Goal: Find specific page/section: Find specific page/section

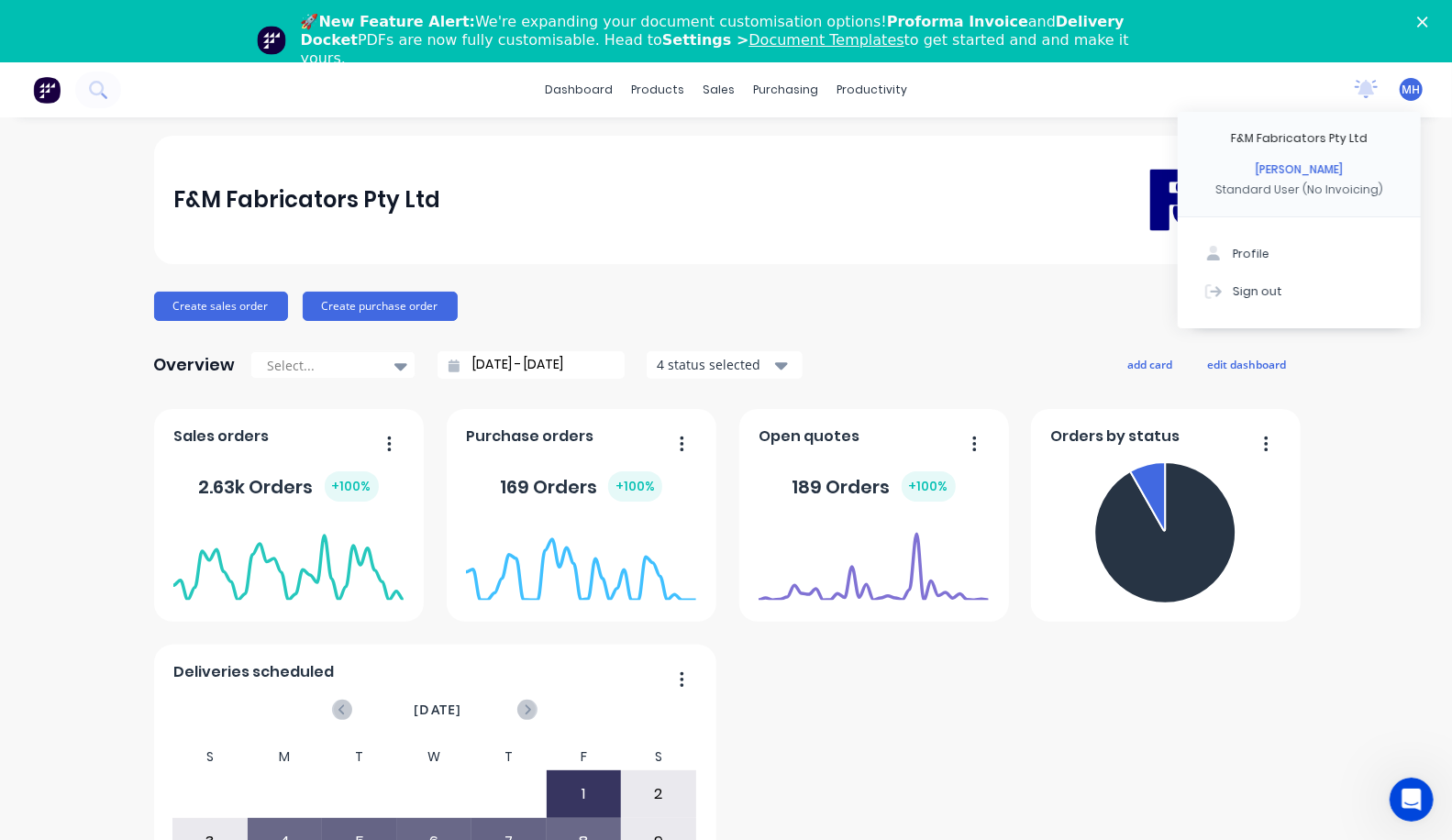
click at [1248, 279] on button "Sign out" at bounding box center [1299, 291] width 243 height 36
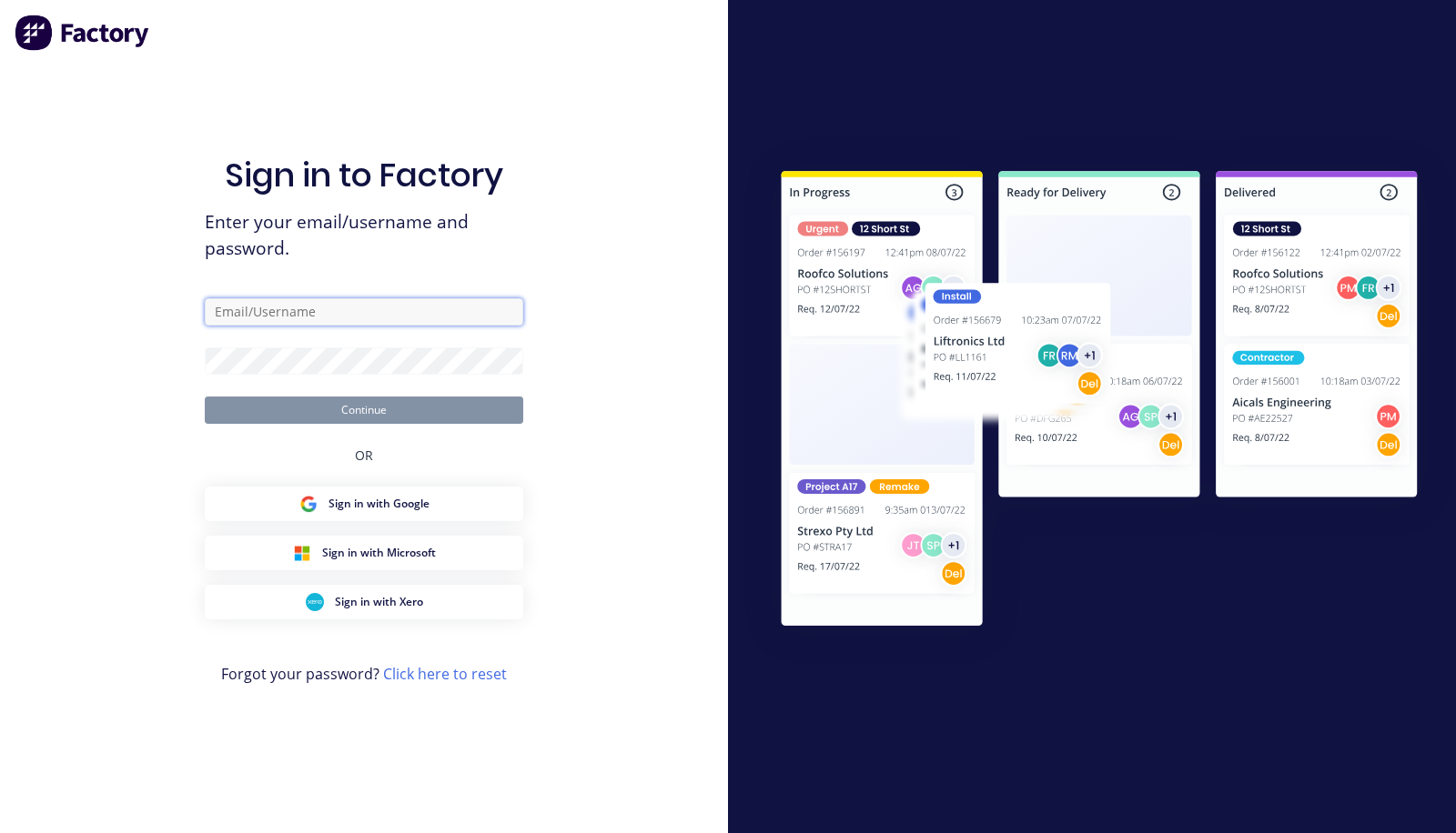
type input "[PERSON_NAME][EMAIL_ADDRESS][DOMAIN_NAME]"
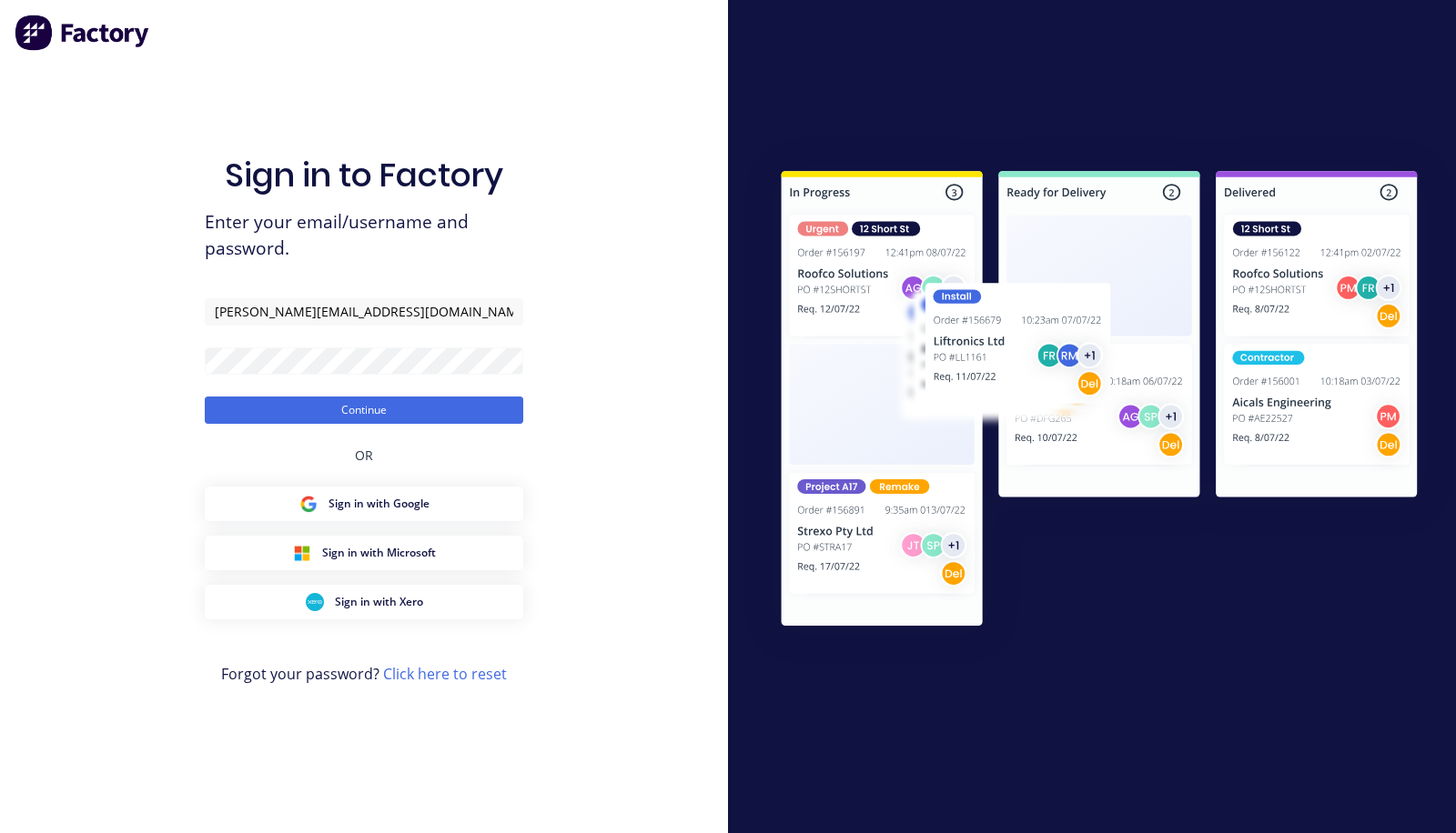
click at [324, 409] on button "Continue" at bounding box center [364, 410] width 319 height 27
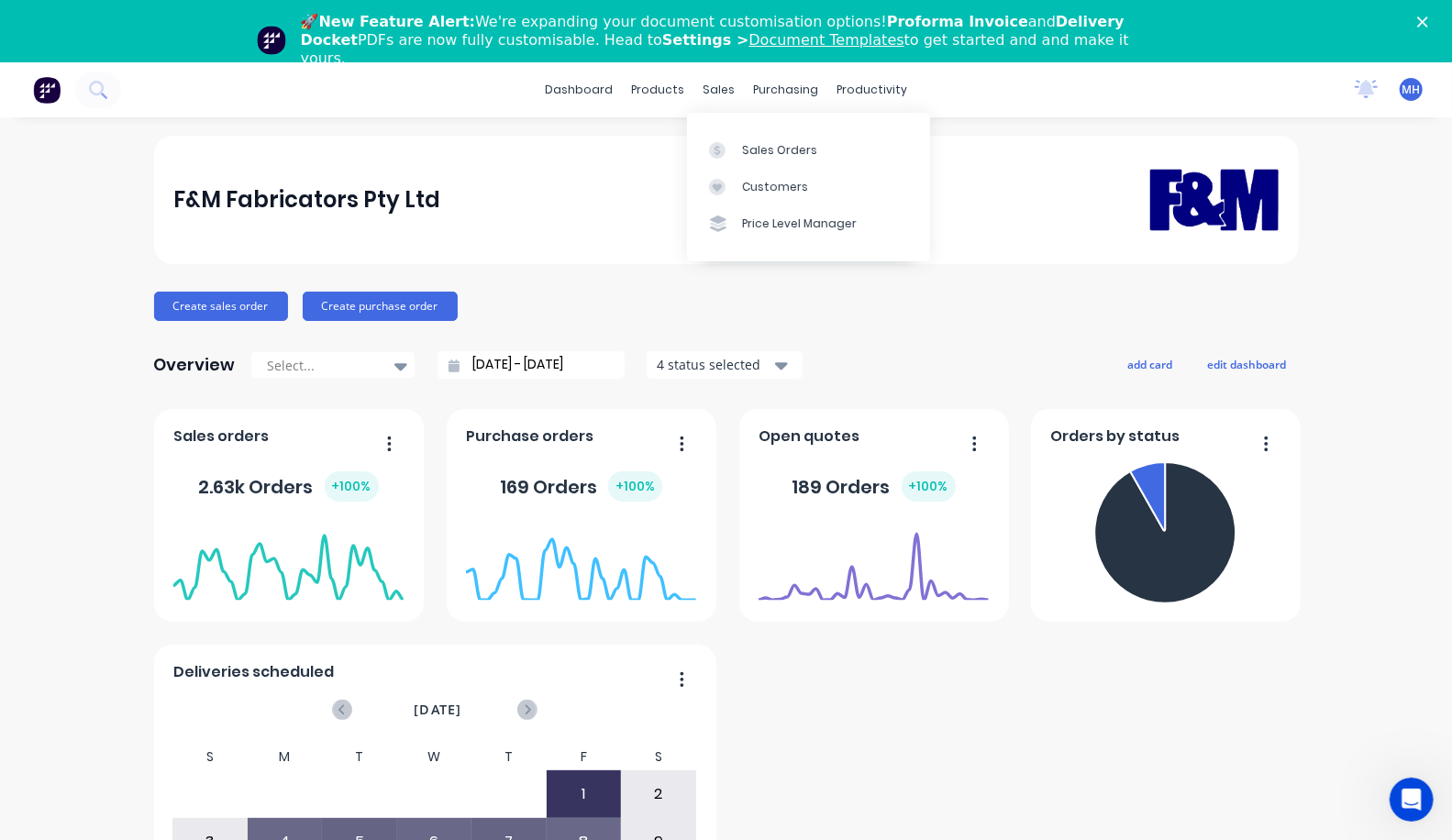
click at [743, 189] on div "Customers" at bounding box center [775, 187] width 66 height 17
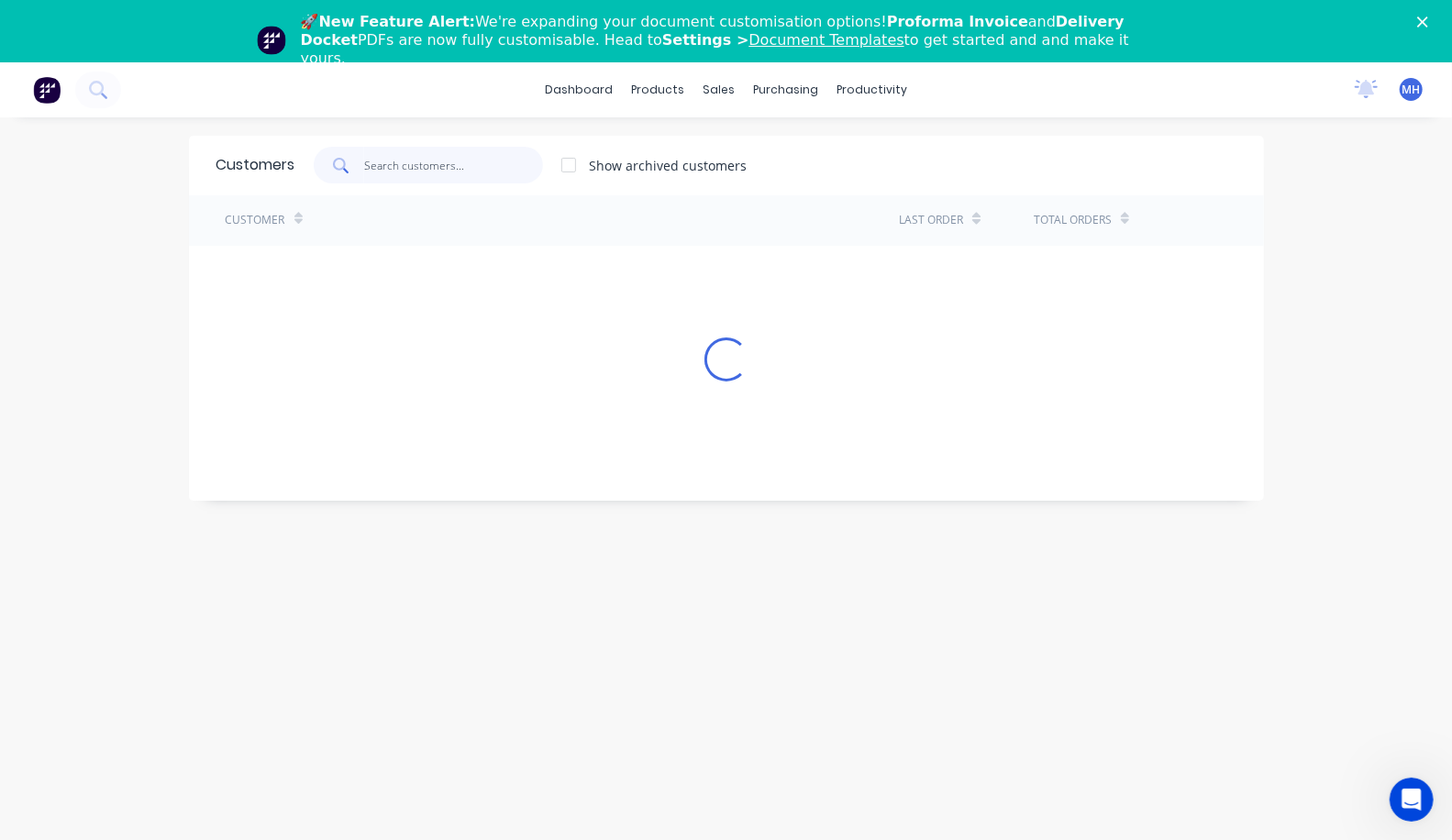
click at [364, 166] on input "text" at bounding box center [454, 164] width 179 height 36
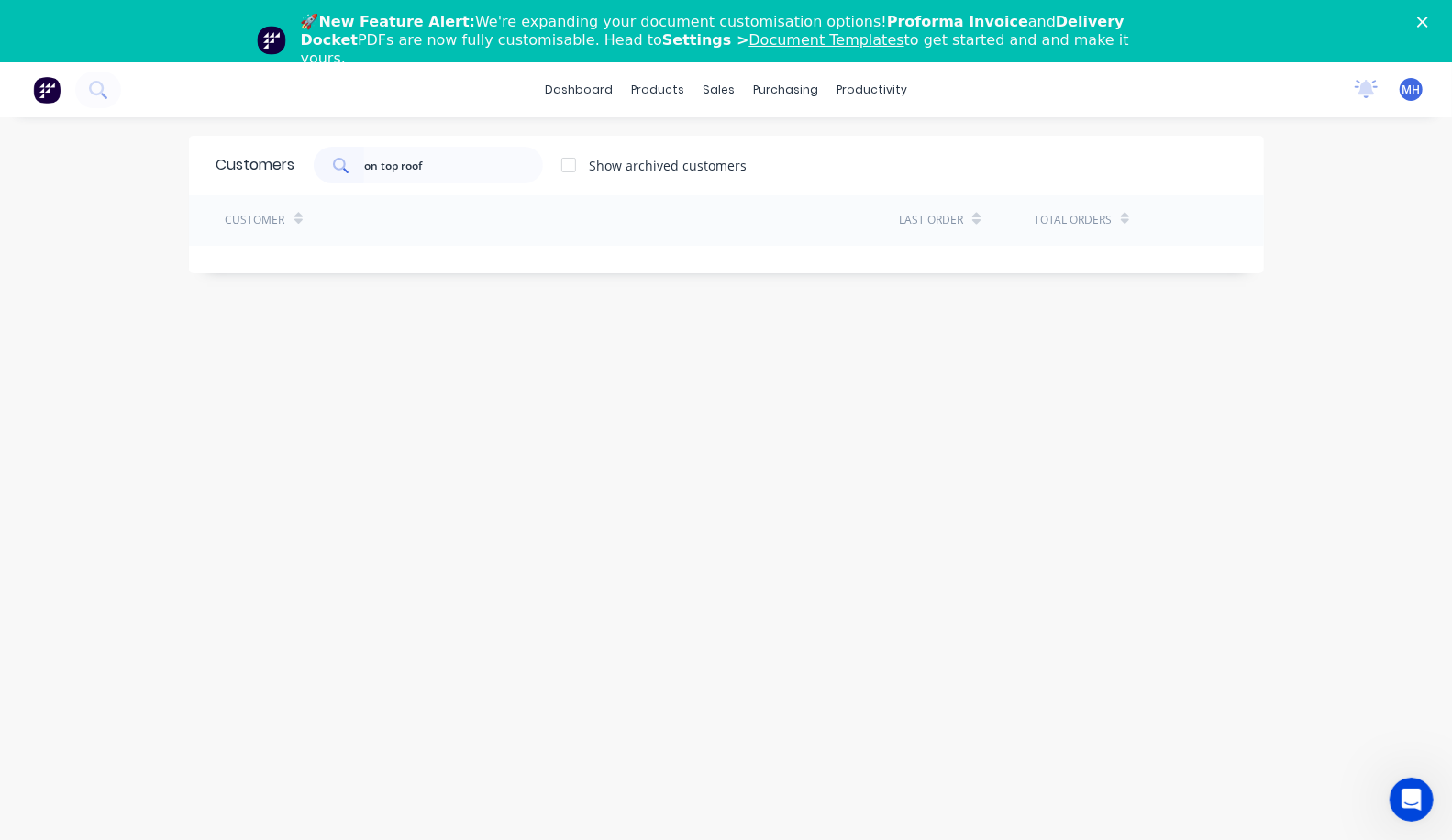
click at [550, 162] on div at bounding box center [568, 164] width 36 height 36
click at [364, 172] on input "on top roof" at bounding box center [454, 164] width 179 height 36
click at [364, 165] on input "on top" at bounding box center [454, 164] width 179 height 36
type input "on top"
click at [787, 152] on div "Sales Orders" at bounding box center [780, 150] width 76 height 17
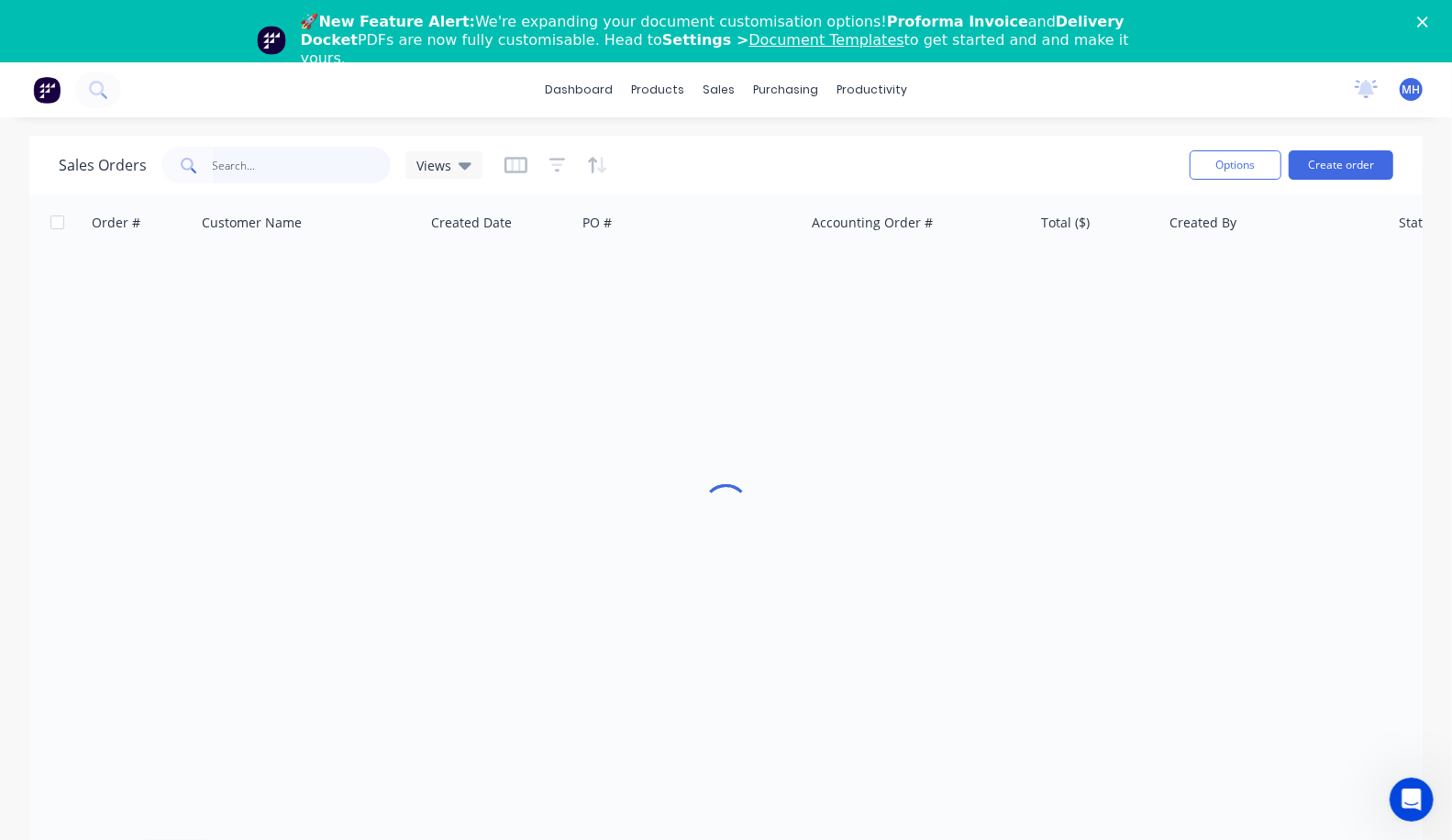
click at [277, 172] on input "text" at bounding box center [303, 164] width 179 height 36
type input "on top"
click at [471, 169] on div "Views" at bounding box center [444, 165] width 77 height 28
click at [690, 162] on div "Sales Orders on top Views" at bounding box center [617, 166] width 1117 height 45
click at [1245, 163] on button "Options" at bounding box center [1235, 165] width 91 height 29
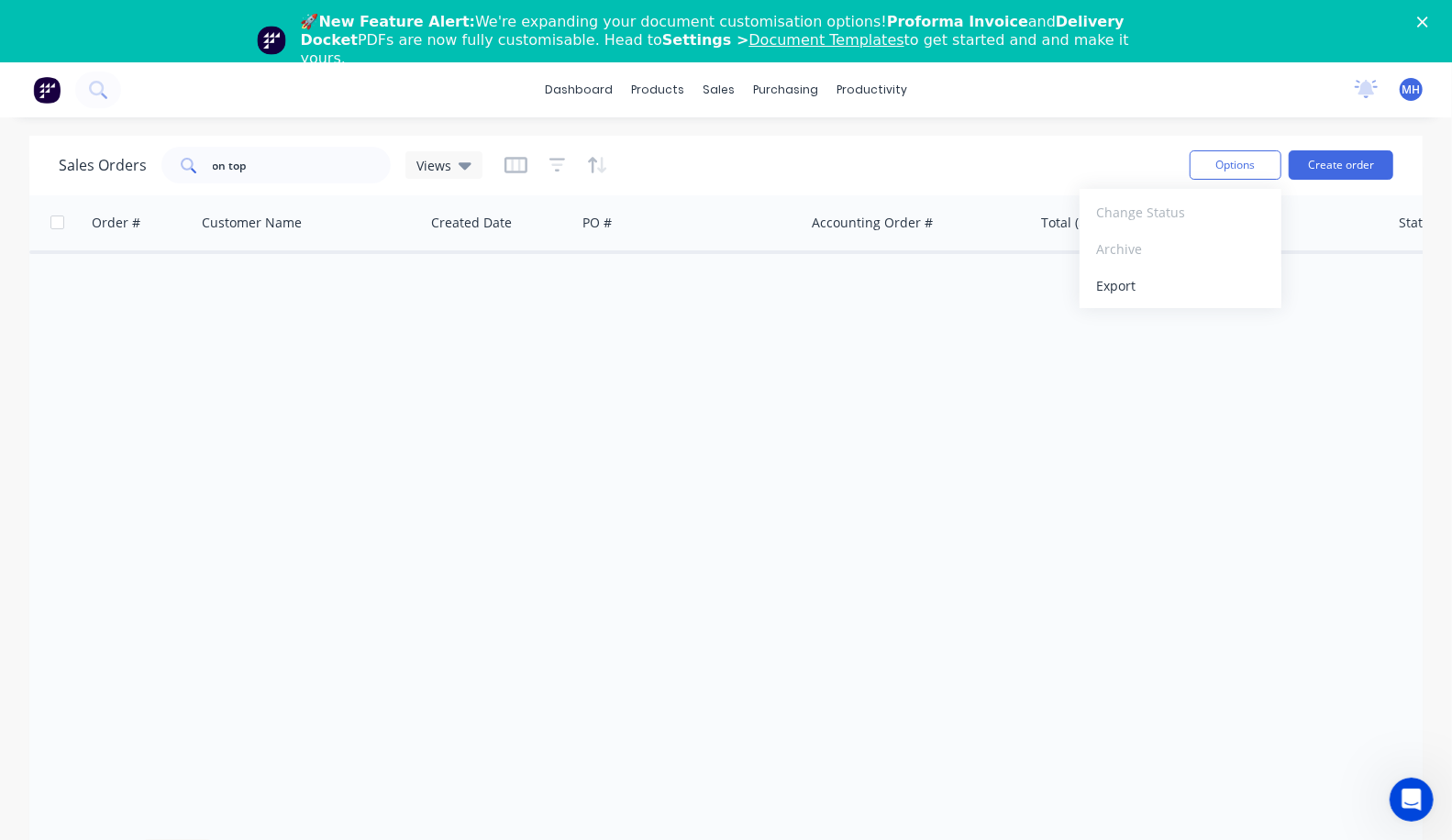
click at [940, 188] on div "Sales Orders on top Views Options Change Status Archive Export Create order" at bounding box center [726, 165] width 1394 height 60
click at [739, 220] on div at bounding box center [730, 223] width 28 height 17
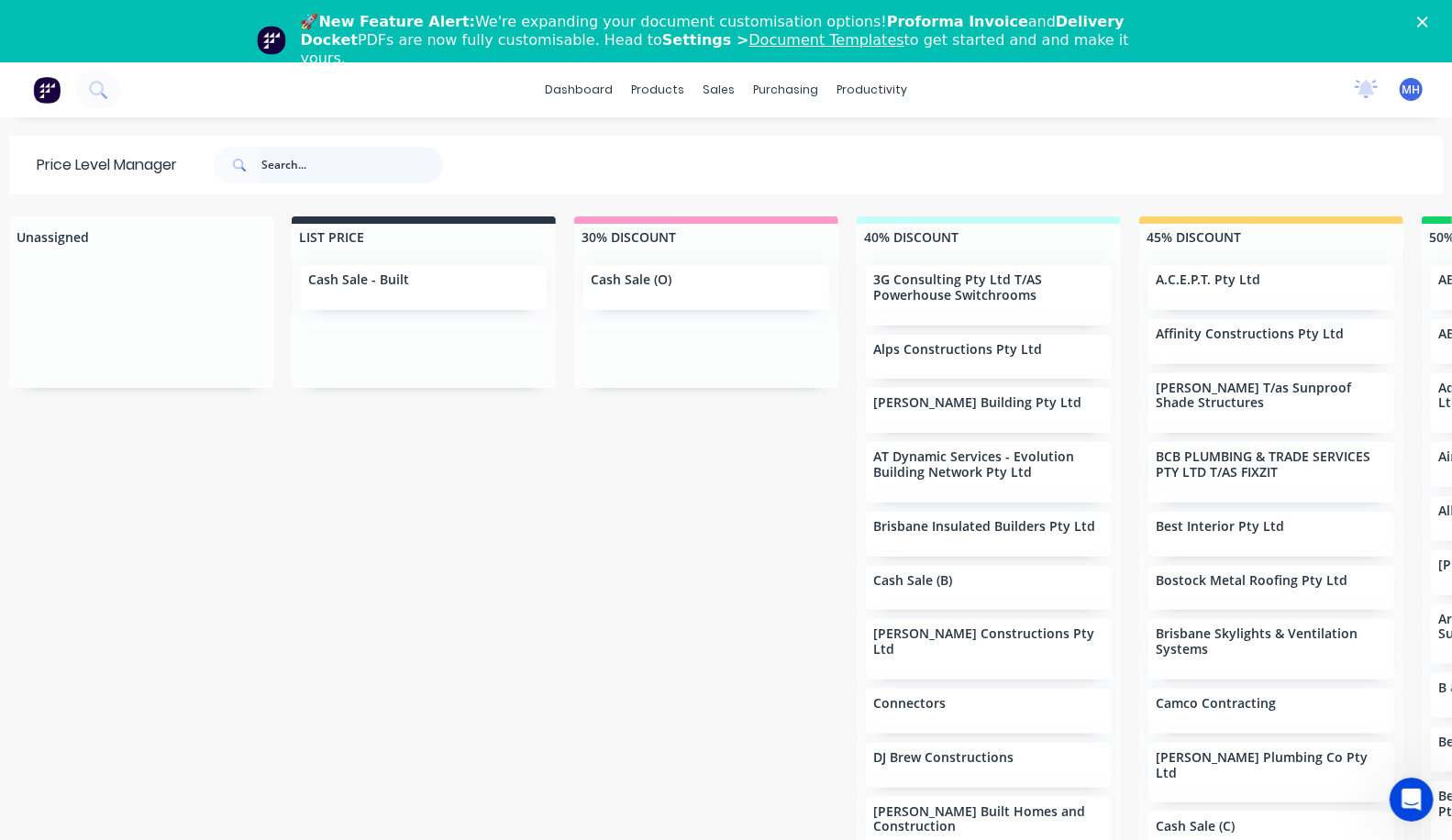
click at [278, 173] on input "text" at bounding box center [352, 164] width 182 height 36
type input "on top"
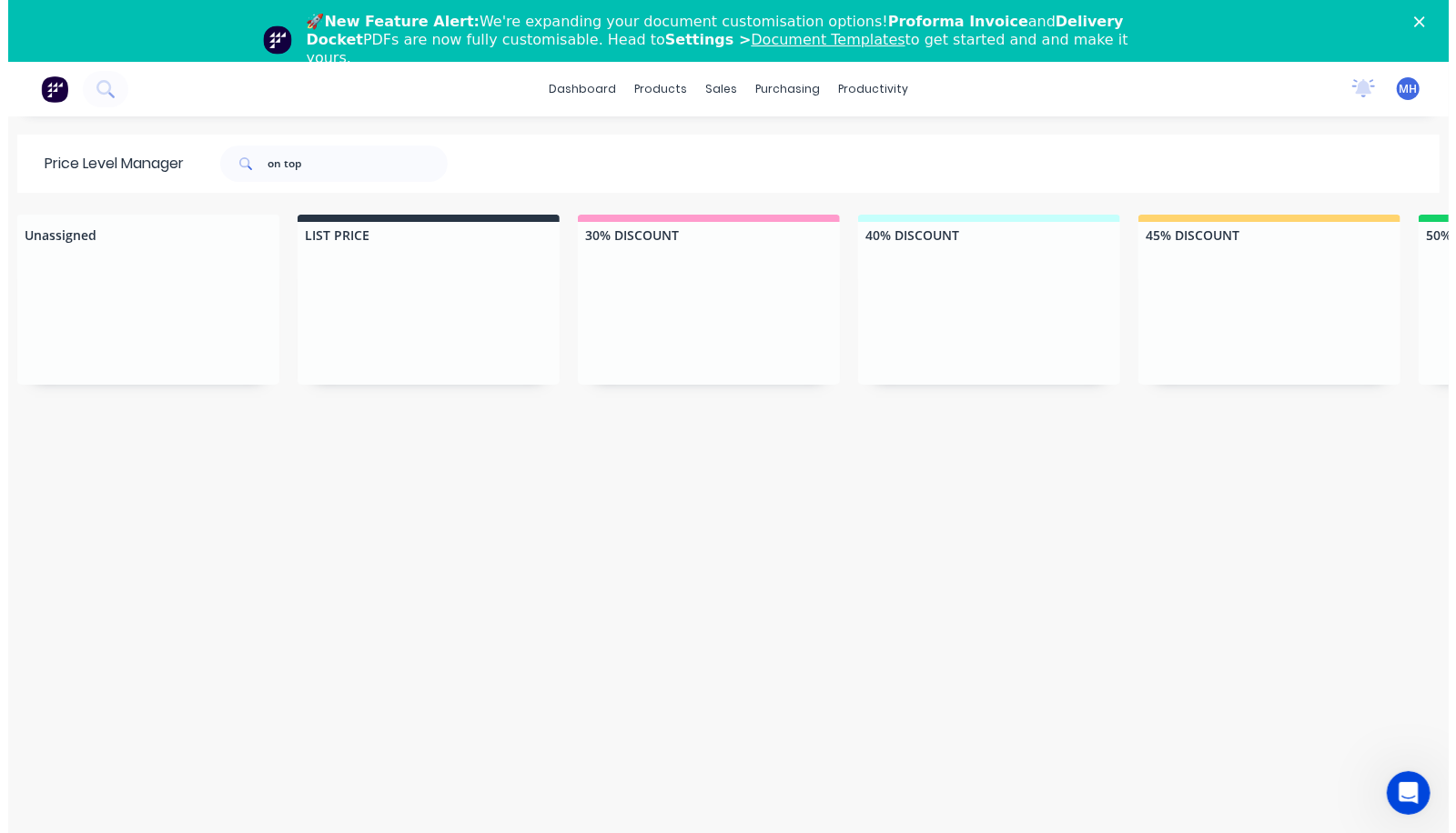
scroll to position [16, 0]
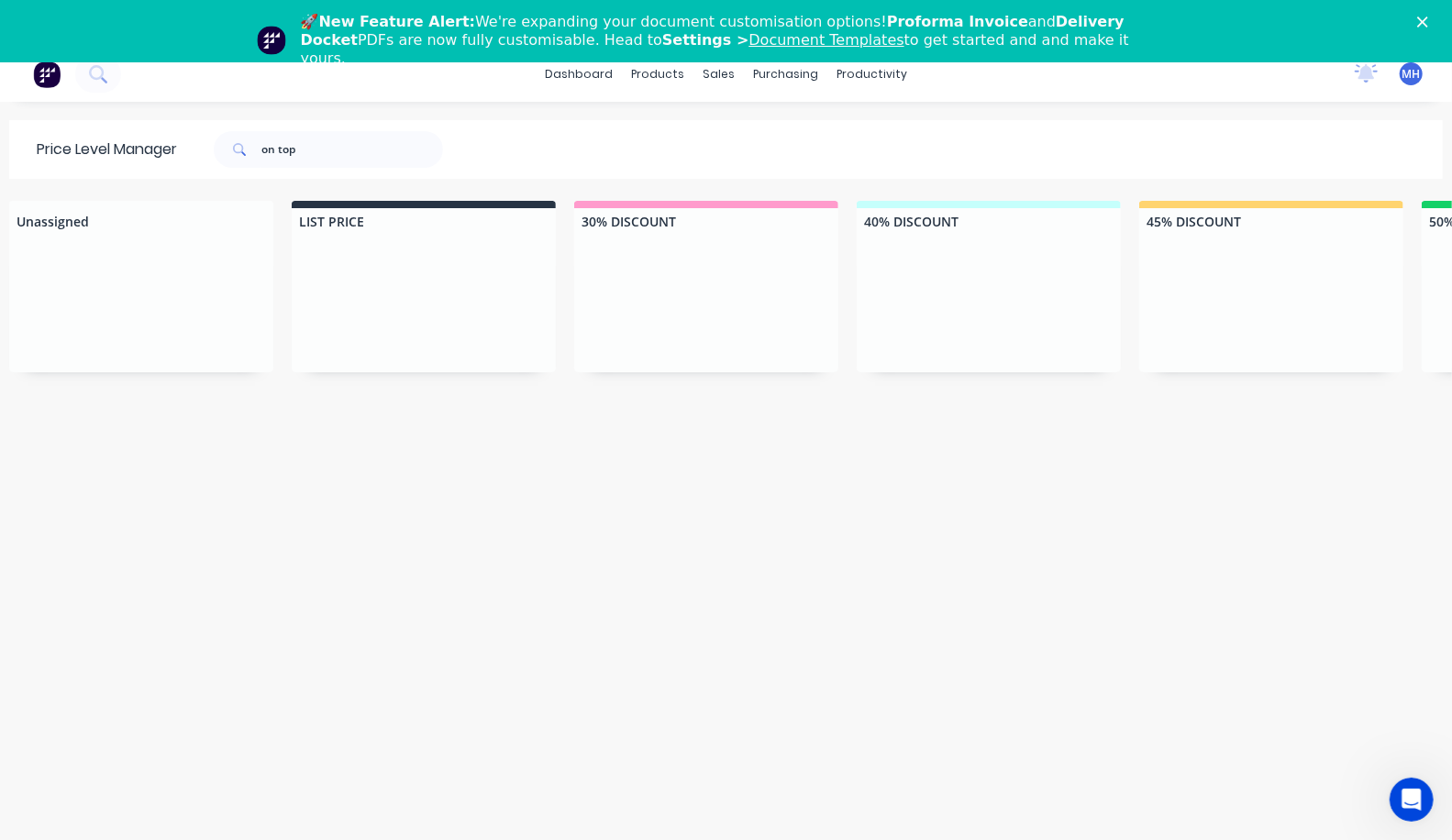
click at [1426, 28] on div "🚀 New Feature Alert: We're expanding your document customisation options! Profo…" at bounding box center [726, 39] width 1452 height 66
click at [1429, 25] on div "🚀 New Feature Alert: We're expanding your document customisation options! Profo…" at bounding box center [726, 39] width 1452 height 66
click at [1428, 21] on icon "Close" at bounding box center [1423, 22] width 11 height 11
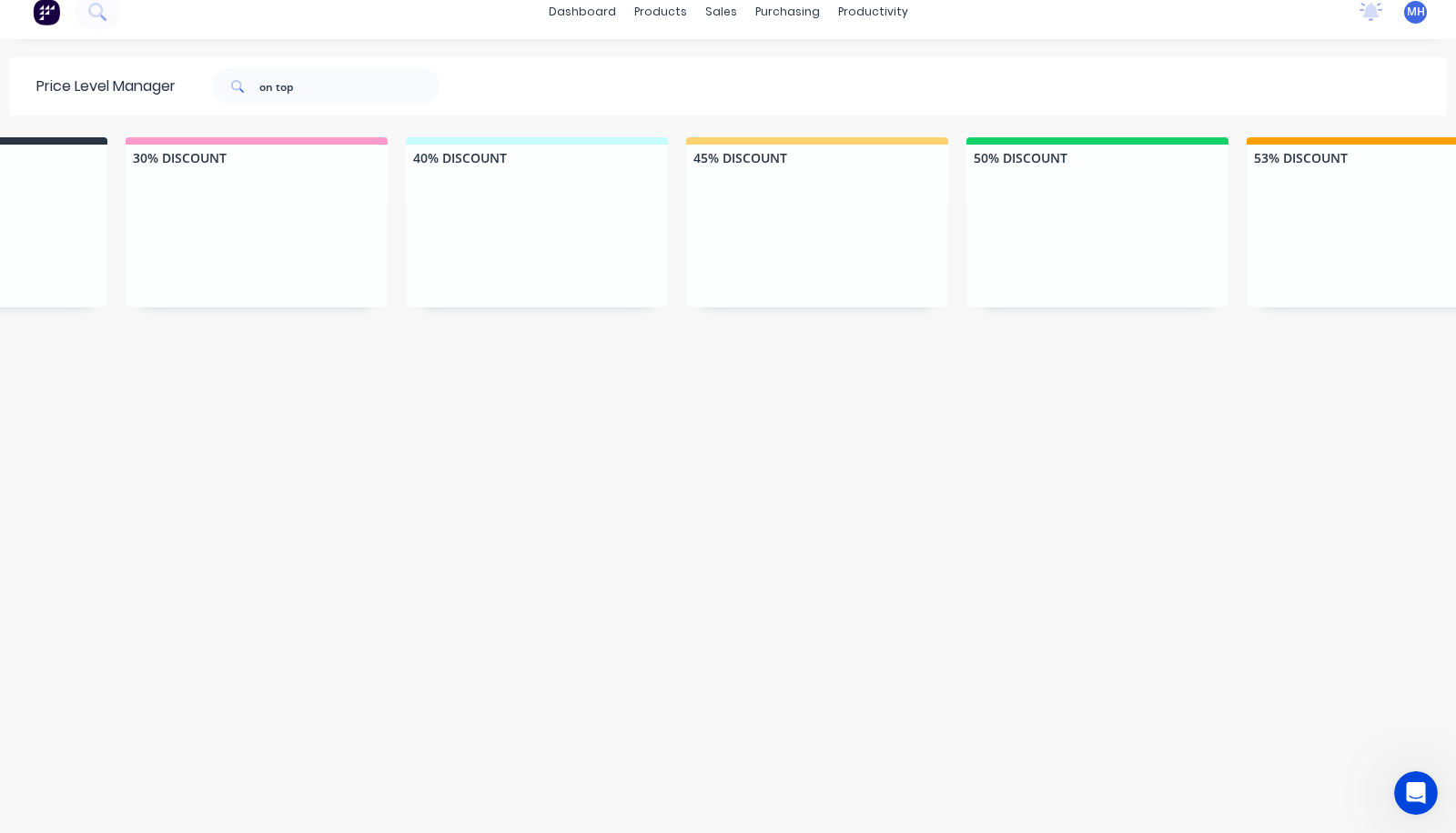
scroll to position [0, 0]
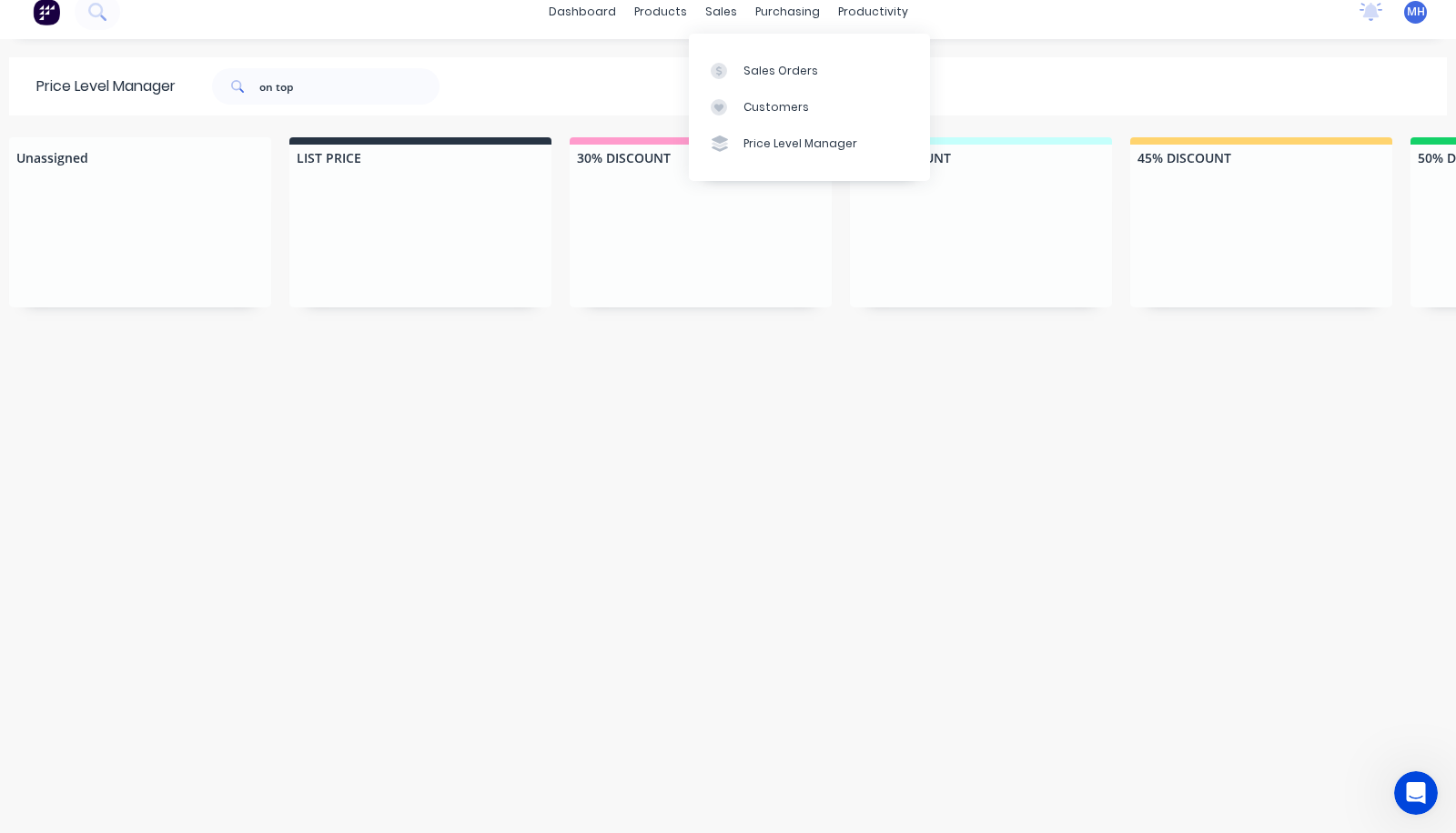
click at [762, 57] on link "Sales Orders" at bounding box center [809, 69] width 241 height 36
